Goal: Information Seeking & Learning: Understand process/instructions

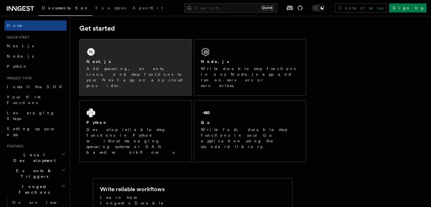
scroll to position [79, 0]
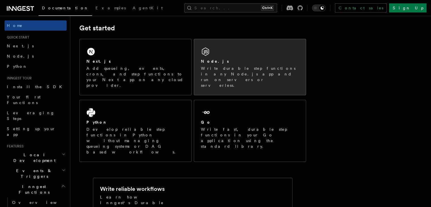
click at [251, 57] on div "Node.js Write durable step functions in any Node.js app and run on servers or s…" at bounding box center [250, 67] width 112 height 56
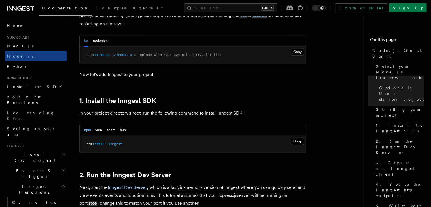
scroll to position [295, 0]
drag, startPoint x: 129, startPoint y: 146, endPoint x: 85, endPoint y: 142, distance: 43.5
click at [85, 142] on pre "npm install inngest" at bounding box center [193, 144] width 226 height 17
copy span "npm install inngest"
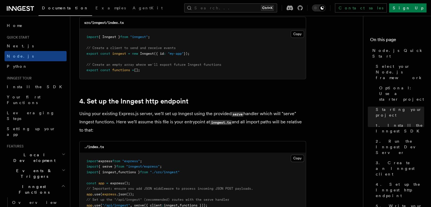
scroll to position [760, 0]
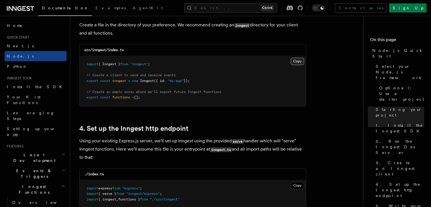
click at [296, 64] on button "Copy Copied" at bounding box center [297, 61] width 13 height 7
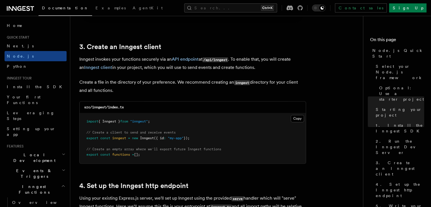
scroll to position [707, 0]
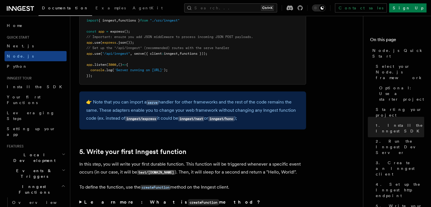
scroll to position [876, 0]
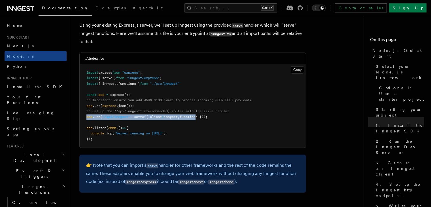
drag, startPoint x: 87, startPoint y: 117, endPoint x: 202, endPoint y: 119, distance: 115.2
click at [202, 119] on span "app .use ( "/api/inngest" , serve ({ client : inngest , functions }));" at bounding box center [147, 117] width 121 height 4
drag, startPoint x: 217, startPoint y: 119, endPoint x: 84, endPoint y: 119, distance: 132.8
click at [84, 119] on pre "import express from "express" ; import { serve } from "inngest/express" ; impor…" at bounding box center [193, 105] width 226 height 83
copy span "app .use ( "/api/inngest" , serve ({ client : inngest , functions }));"
